Goal: Transaction & Acquisition: Purchase product/service

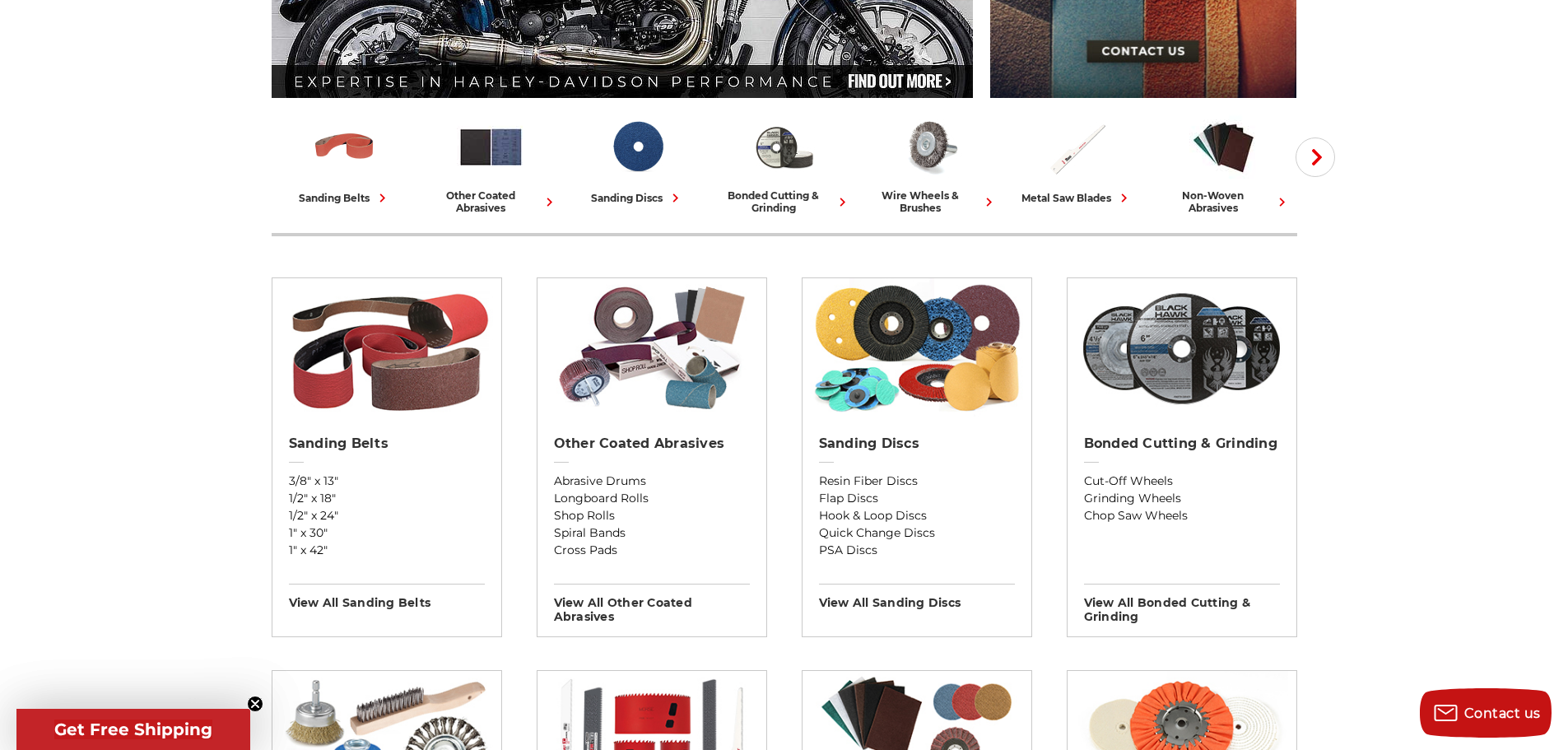
scroll to position [576, 0]
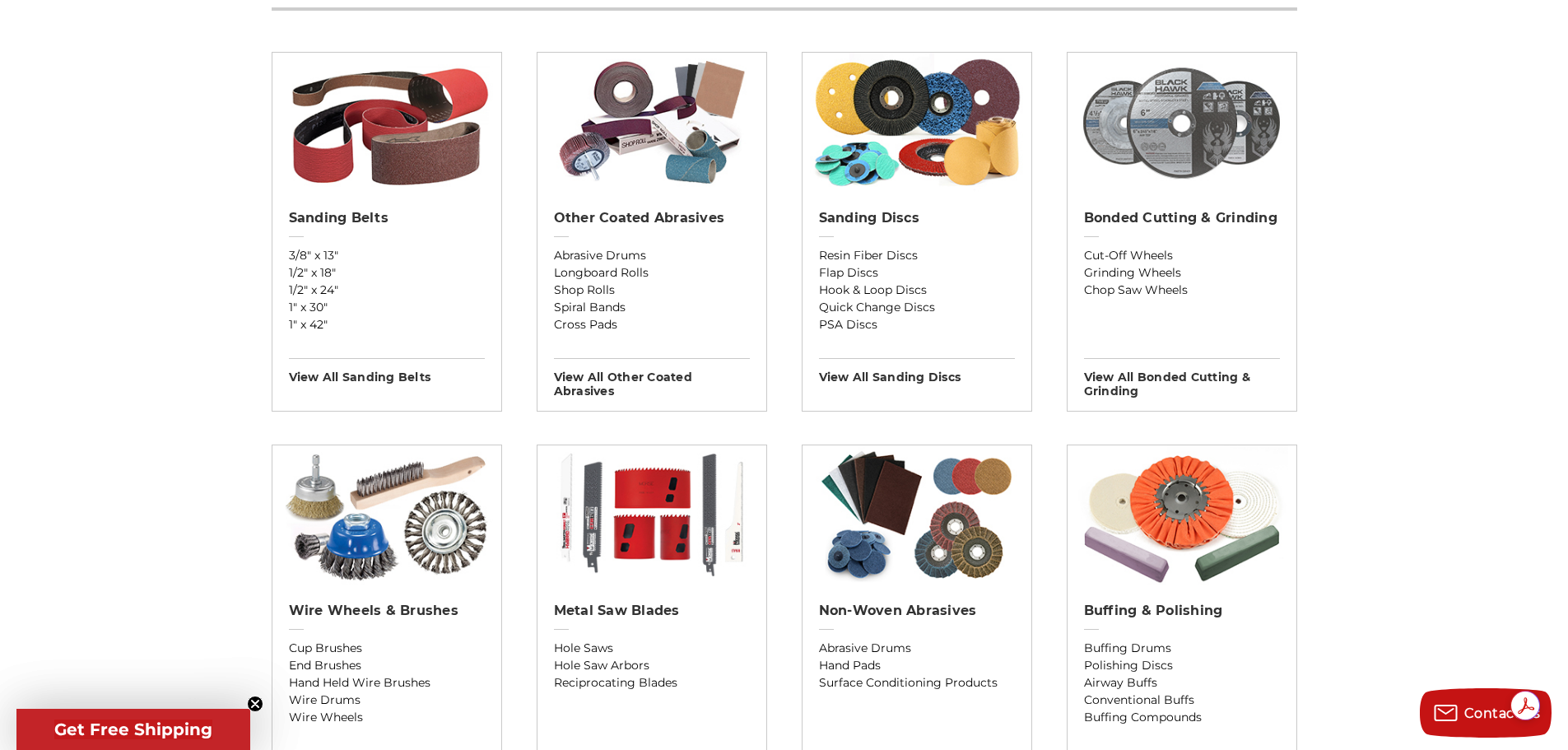
click at [1171, 125] on img at bounding box center [1181, 123] width 213 height 140
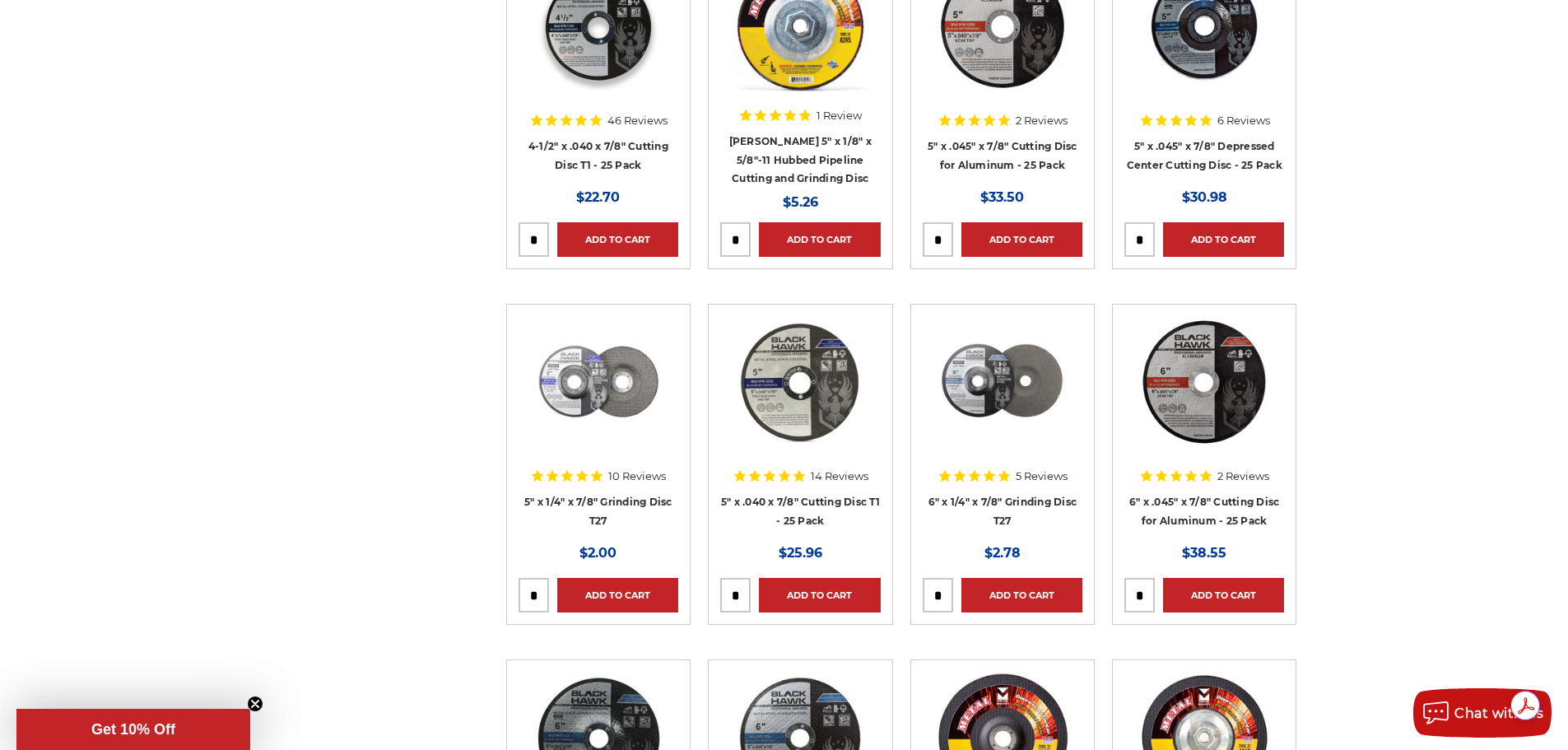
scroll to position [2387, 0]
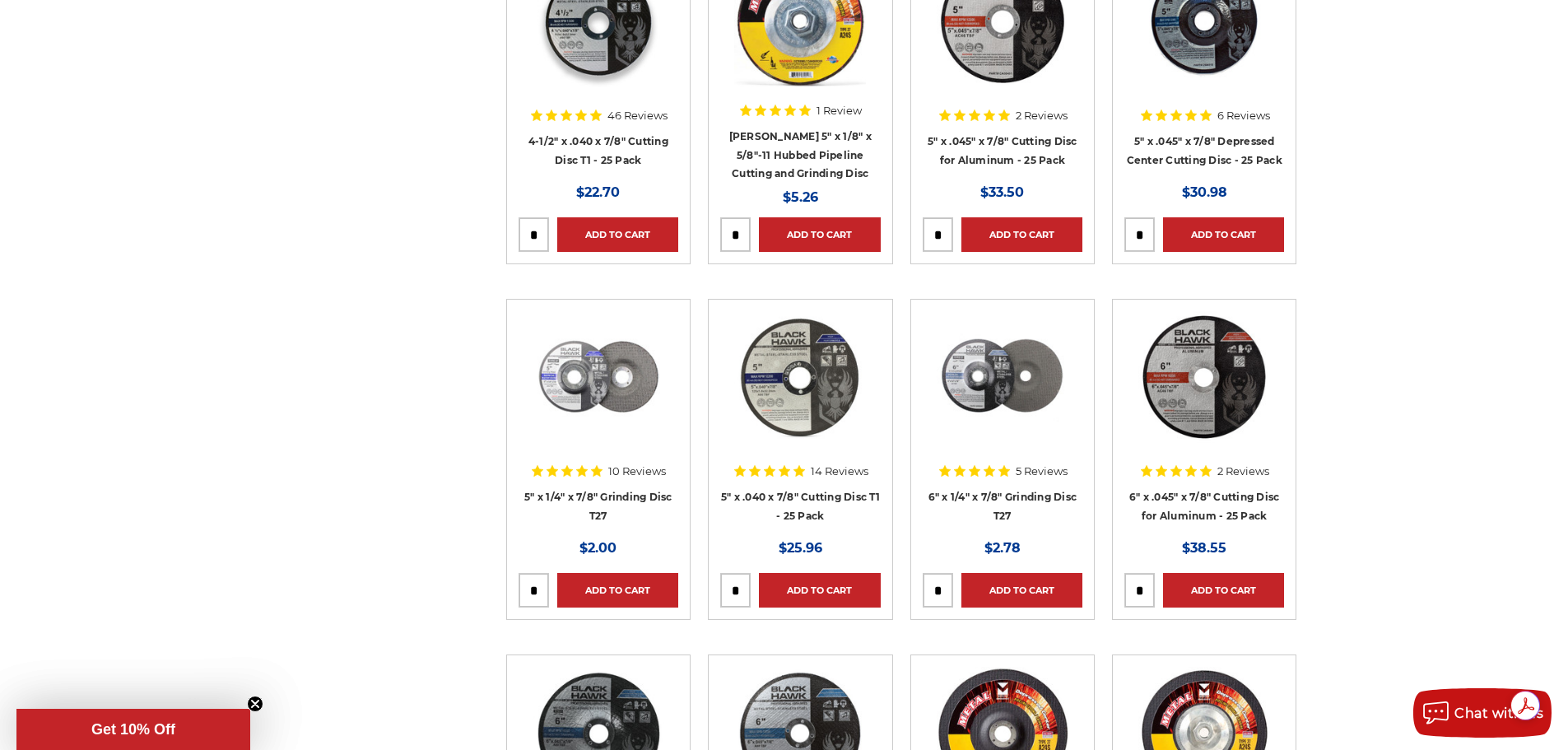
click at [636, 382] on img at bounding box center [598, 376] width 132 height 132
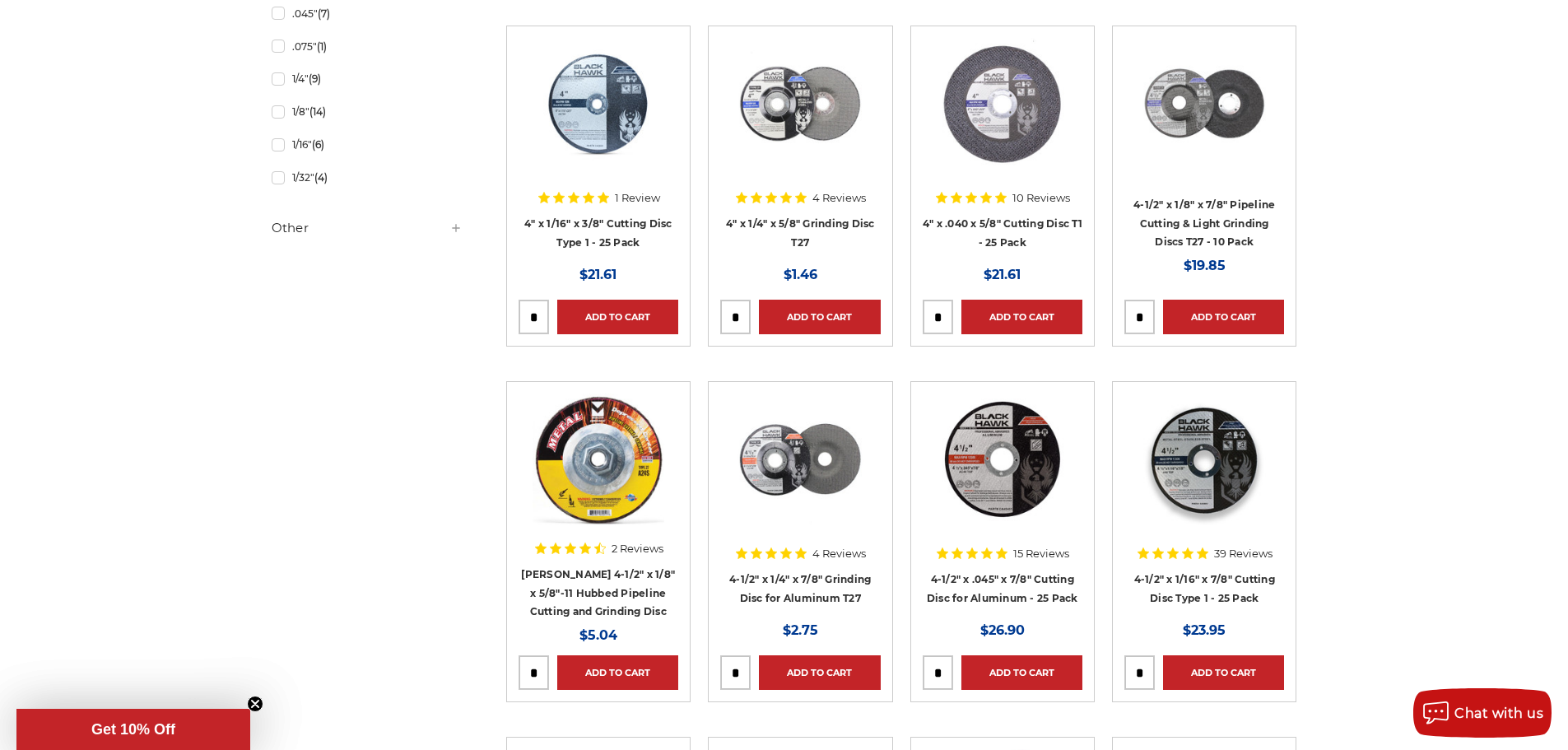
scroll to position [1266, 0]
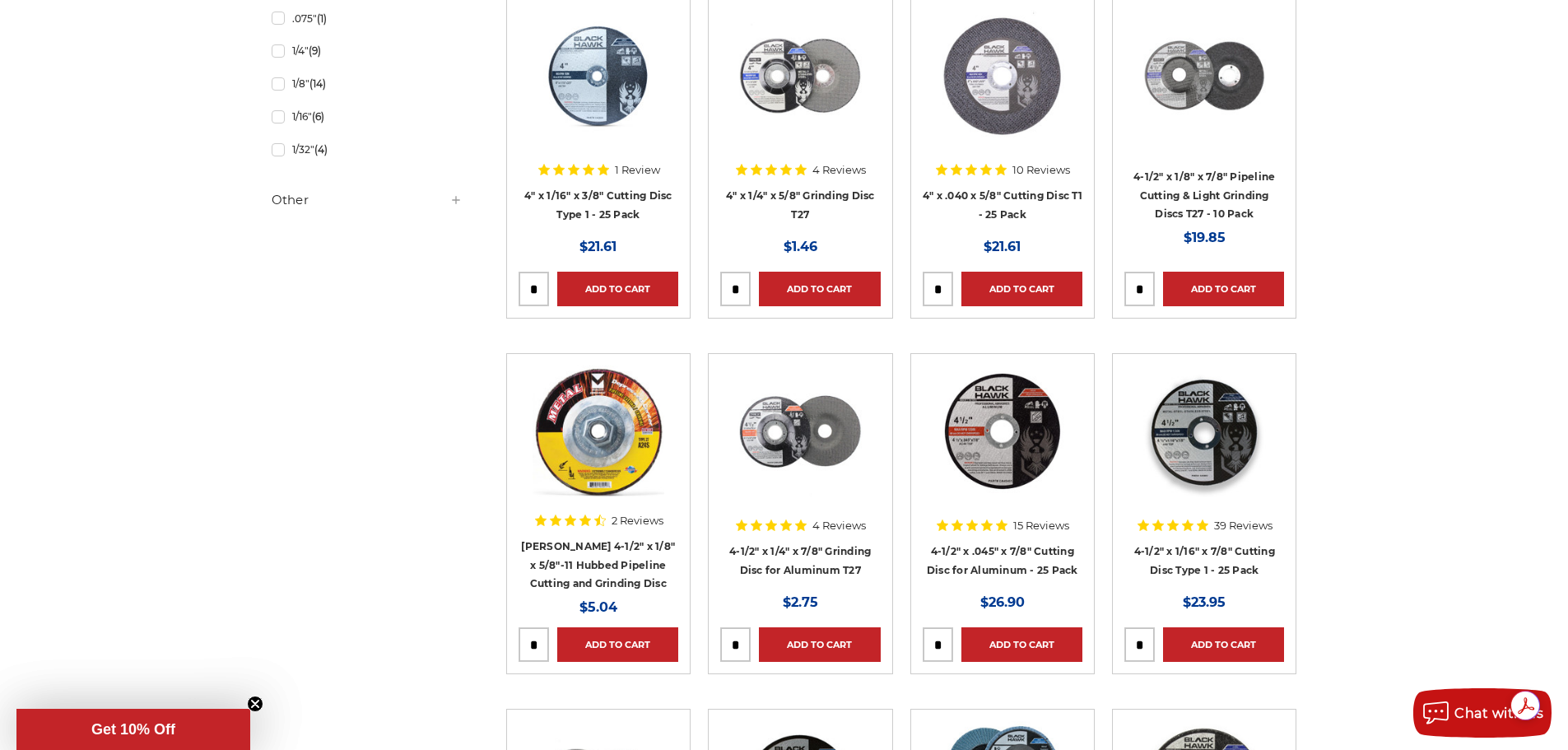
click at [253, 703] on icon "Close teaser" at bounding box center [254, 703] width 6 height 6
click at [254, 703] on icon "Close teaser" at bounding box center [254, 703] width 6 height 6
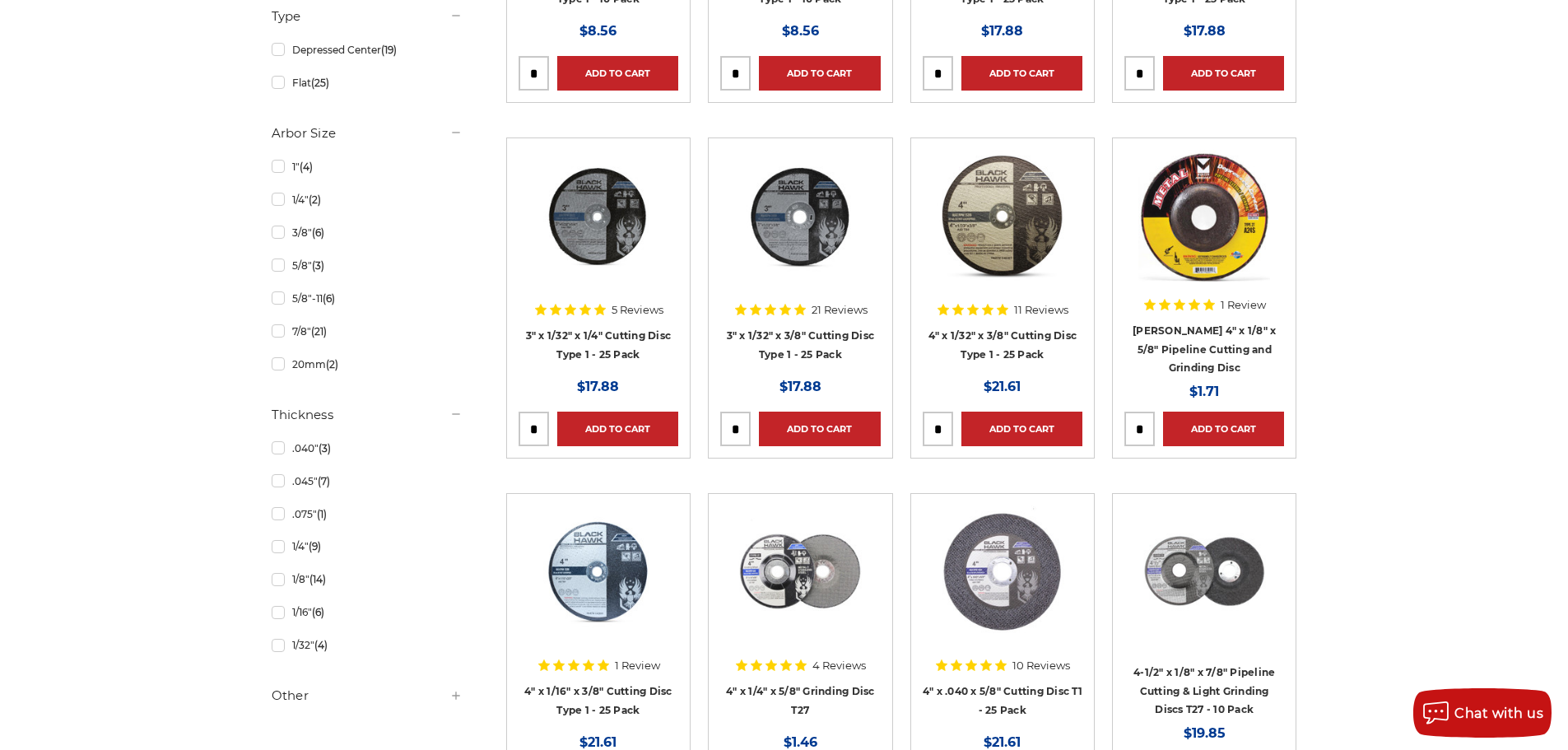
scroll to position [772, 0]
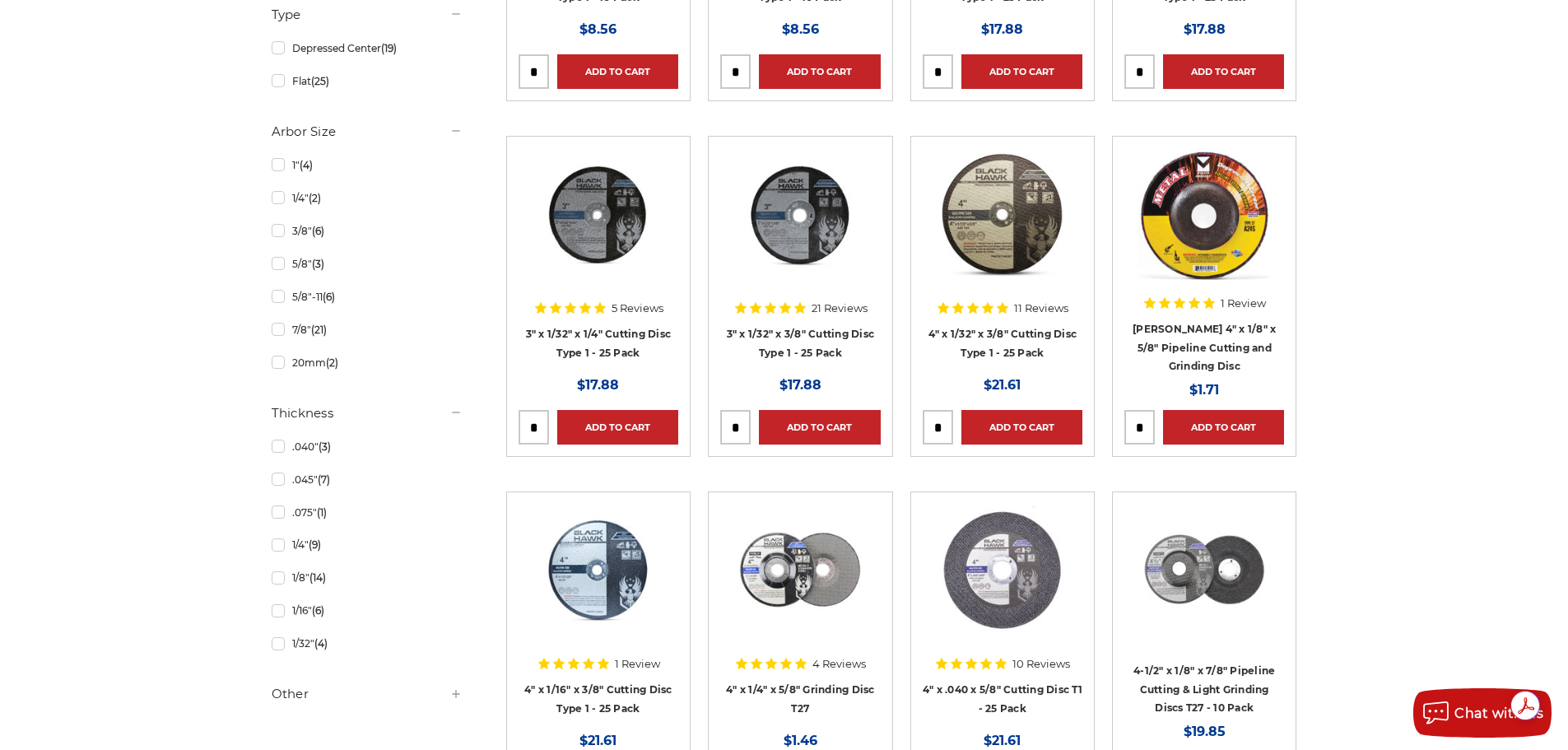
click at [591, 569] on img at bounding box center [598, 569] width 132 height 132
